Goal: Information Seeking & Learning: Understand process/instructions

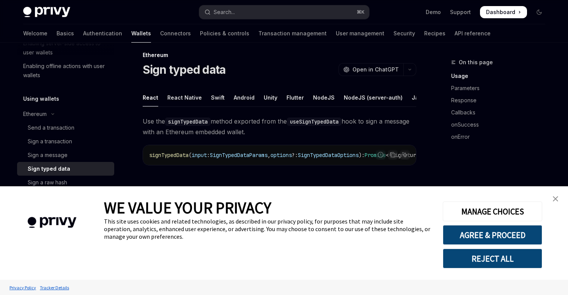
scroll to position [11, 0]
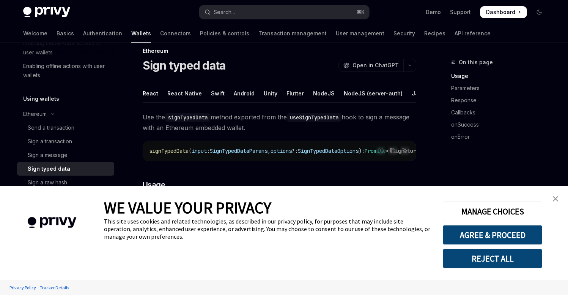
click at [556, 201] on img "close banner" at bounding box center [555, 198] width 5 height 5
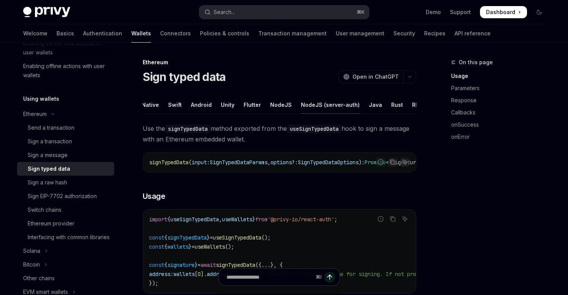
scroll to position [0, 52]
click at [275, 106] on div "NodeJS" at bounding box center [272, 105] width 22 height 18
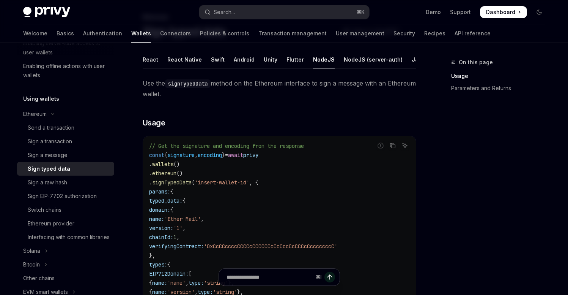
scroll to position [45, 0]
click at [350, 60] on div "NodeJS (server-auth)" at bounding box center [373, 59] width 59 height 18
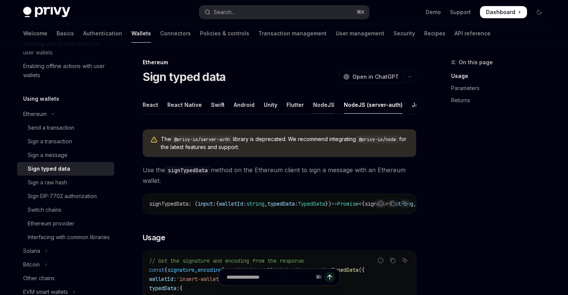
click at [317, 107] on div "NodeJS" at bounding box center [324, 105] width 22 height 18
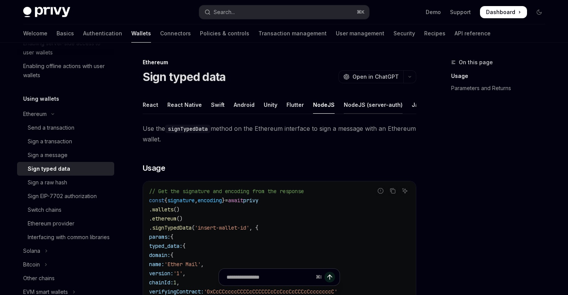
click at [363, 107] on div "NodeJS (server-auth)" at bounding box center [373, 105] width 59 height 18
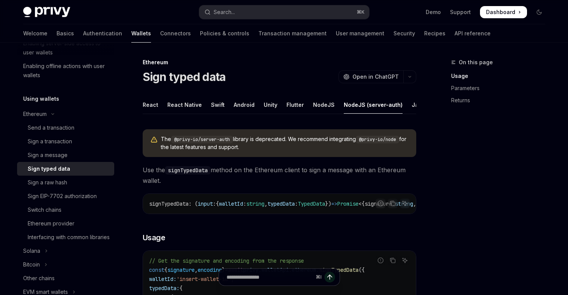
scroll to position [0, 52]
click at [403, 108] on div "REST API" at bounding box center [415, 105] width 24 height 18
type textarea "*"
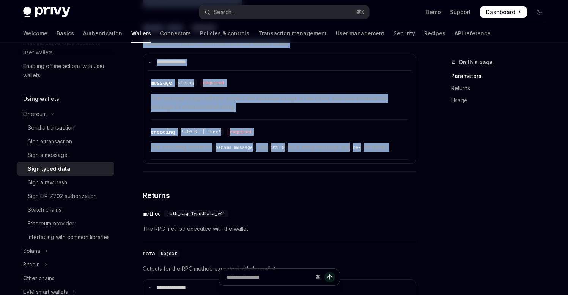
scroll to position [280, 0]
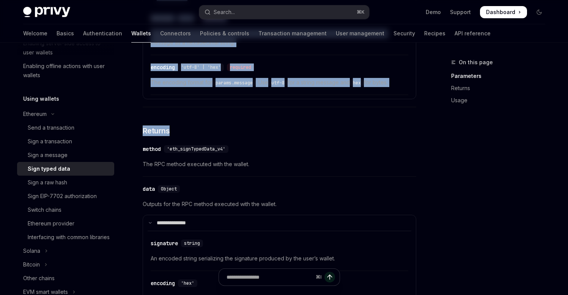
drag, startPoint x: 141, startPoint y: 62, endPoint x: 250, endPoint y: 135, distance: 131.3
click at [220, 107] on div "**********" at bounding box center [280, 31] width 274 height 152
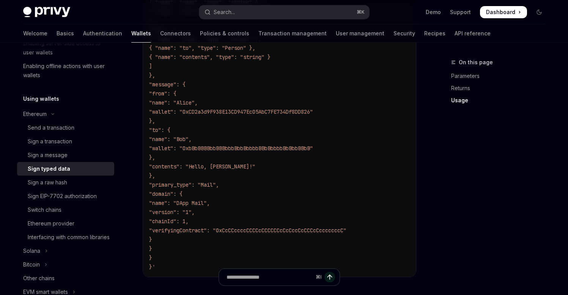
scroll to position [886, 0]
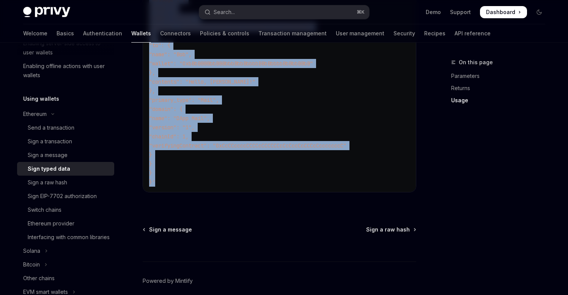
drag, startPoint x: 154, startPoint y: 133, endPoint x: 309, endPoint y: 192, distance: 165.9
copy div "**********"
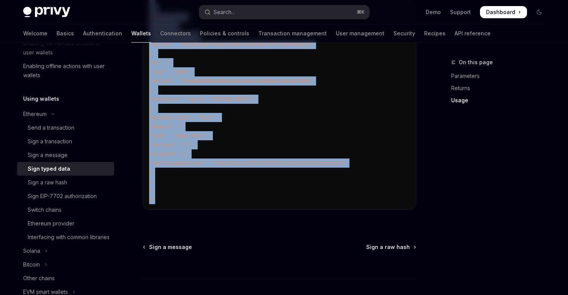
scroll to position [868, 0]
